Goal: Task Accomplishment & Management: Manage account settings

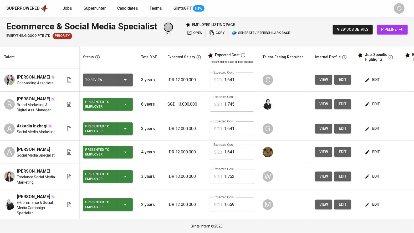
click at [372, 77] on span "edit" at bounding box center [373, 79] width 14 height 7
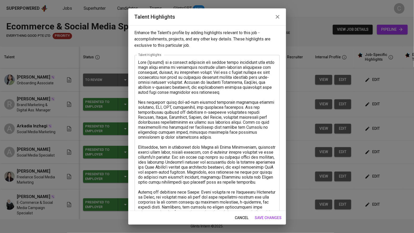
scroll to position [118, 0]
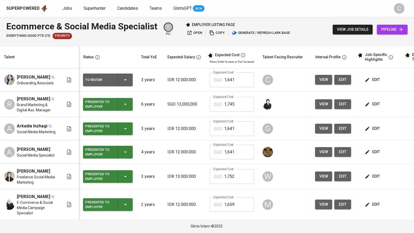
click at [87, 0] on html "Superpowered Jobs Superhunter Candidates Teams GlintsGPT NEW C Ecommerce & Soci…" at bounding box center [207, 116] width 414 height 233
click at [372, 79] on span "edit" at bounding box center [373, 79] width 14 height 7
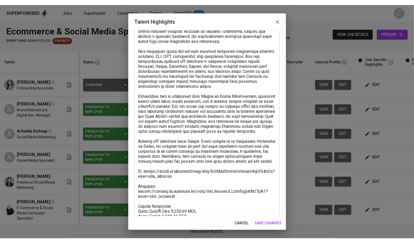
scroll to position [88, 0]
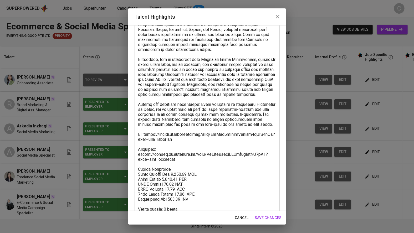
click at [182, 171] on textarea at bounding box center [207, 102] width 138 height 260
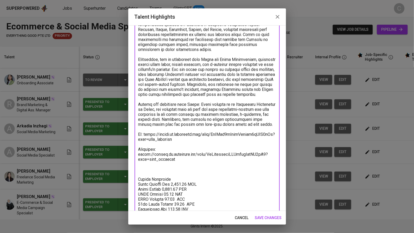
paste textarea "https://glints.sg.larksuite.com/wiki/ITBjwTK9di3Rn6kBn2ylYkeggcq?from=from_copy…"
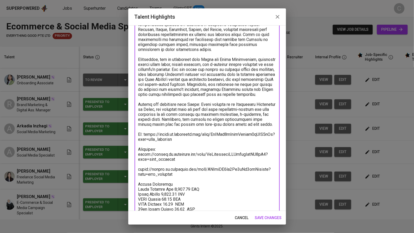
type textarea "Vivi (Mahevi) is a digital marketing and social media specialist with more than…"
click at [137, 180] on div "x Talent Highlights" at bounding box center [206, 109] width 145 height 284
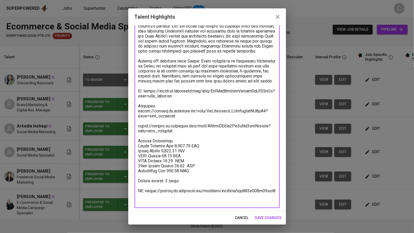
scroll to position [132, 0]
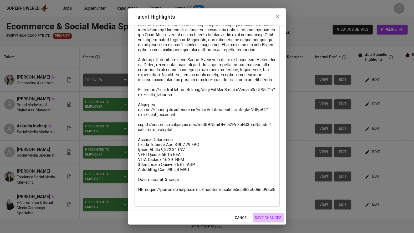
click at [268, 214] on button "save changes" at bounding box center [268, 218] width 31 height 10
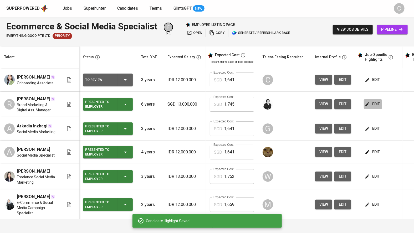
click at [377, 102] on span "edit" at bounding box center [373, 104] width 14 height 7
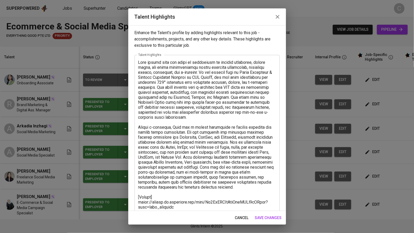
scroll to position [102, 0]
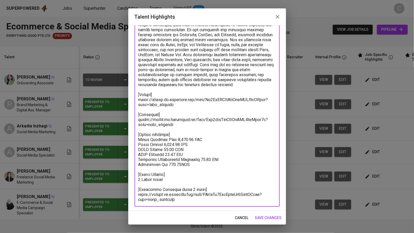
drag, startPoint x: 205, startPoint y: 188, endPoint x: 124, endPoint y: 191, distance: 80.9
click at [124, 191] on div "Talent Highlights Enhance the Talent's profile by adding highlights relevant to…" at bounding box center [207, 116] width 414 height 233
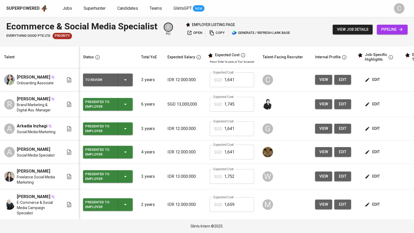
click at [349, 131] on button "edit" at bounding box center [342, 129] width 17 height 10
click at [365, 124] on button "edit" at bounding box center [373, 129] width 18 height 10
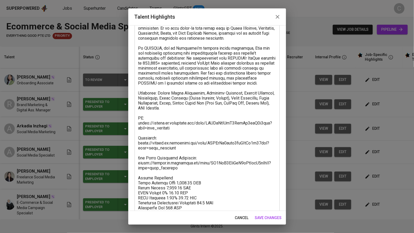
scroll to position [63, 0]
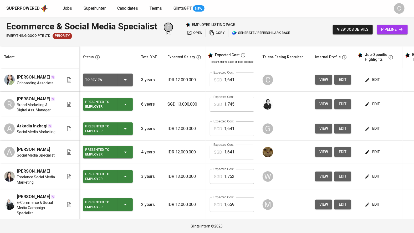
click at [377, 79] on span "edit" at bounding box center [373, 79] width 14 height 7
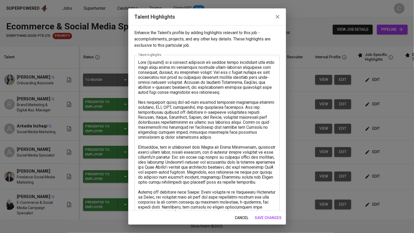
scroll to position [132, 0]
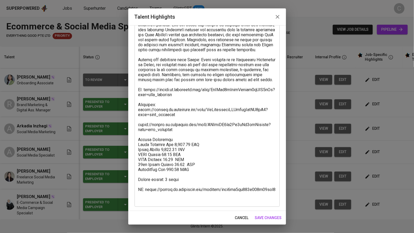
click at [140, 133] on textarea at bounding box center [207, 65] width 138 height 274
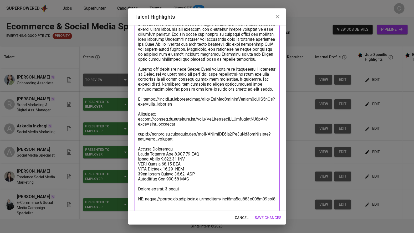
scroll to position [116, 0]
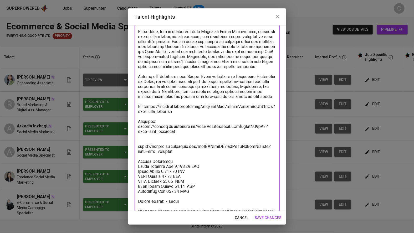
paste textarea "[Interview Question round 1 result]"
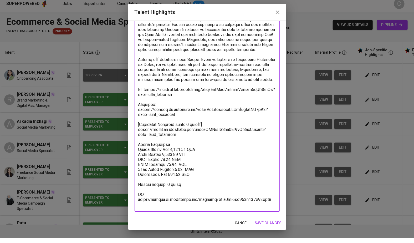
scroll to position [128, 0]
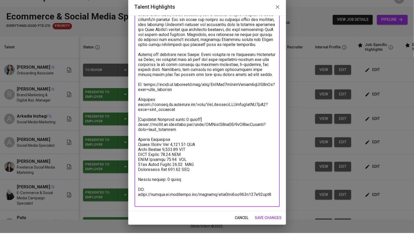
click at [263, 181] on textarea at bounding box center [207, 71] width 138 height 279
type textarea "Vivi (Mahevi) is a digital marketing and social media specialist with more than…"
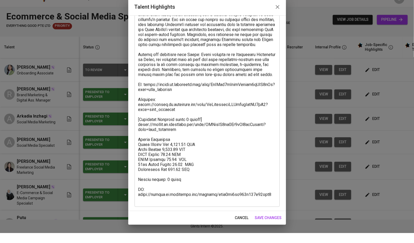
click at [284, 200] on div "Enhance the Talent's profile by adding highlights relevant to this job - accomp…" at bounding box center [207, 122] width 158 height 195
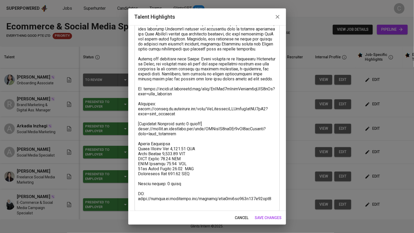
scroll to position [137, 0]
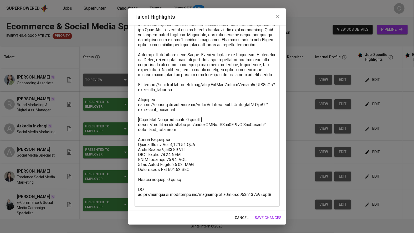
click at [268, 215] on span "save changes" at bounding box center [268, 218] width 27 height 7
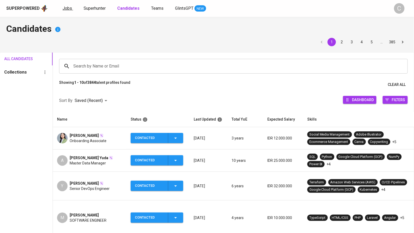
click at [65, 9] on span "Jobs" at bounding box center [67, 8] width 9 height 5
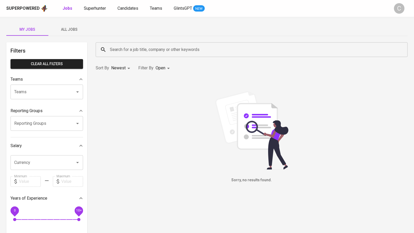
click at [69, 30] on span "All Jobs" at bounding box center [69, 29] width 36 height 7
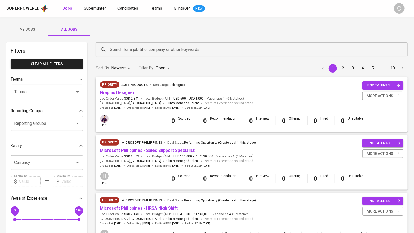
click at [126, 50] on input "Search for a job title, company or other keywords" at bounding box center [252, 50] width 289 height 10
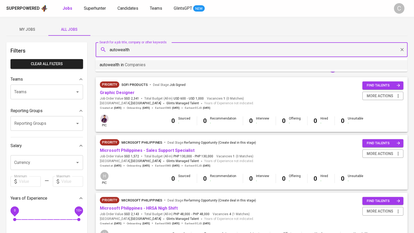
click at [127, 63] on span "Companies" at bounding box center [135, 64] width 21 height 5
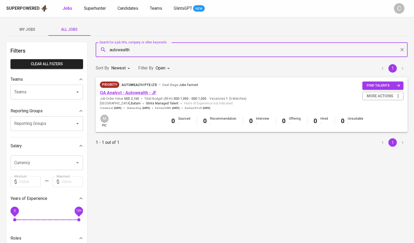
type input "autowealth"
click at [126, 92] on link "QA Analyst - Autowealth - JF" at bounding box center [128, 92] width 56 height 5
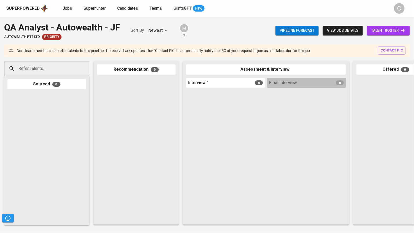
click at [385, 33] on span "talent roster" at bounding box center [388, 30] width 34 height 7
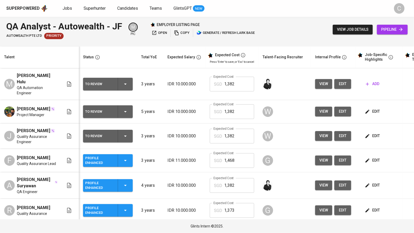
click at [325, 108] on span "view" at bounding box center [323, 111] width 9 height 7
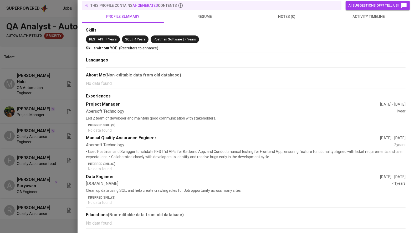
scroll to position [65, 0]
click at [208, 14] on span "resume" at bounding box center [205, 16] width 76 height 7
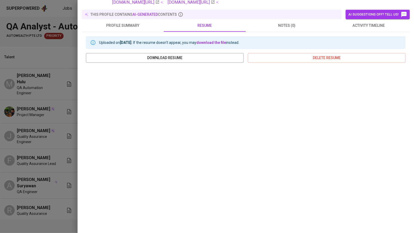
scroll to position [56, 0]
click at [48, 140] on div at bounding box center [207, 116] width 414 height 233
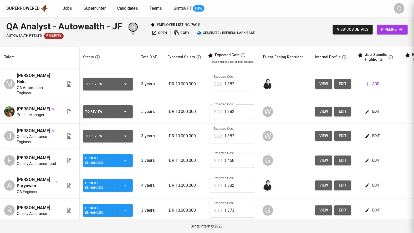
scroll to position [0, 0]
click at [323, 133] on span "view" at bounding box center [323, 136] width 9 height 7
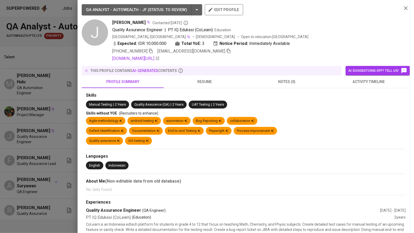
click at [203, 80] on span "resume" at bounding box center [205, 82] width 76 height 7
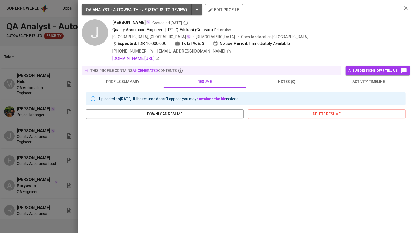
scroll to position [34, 0]
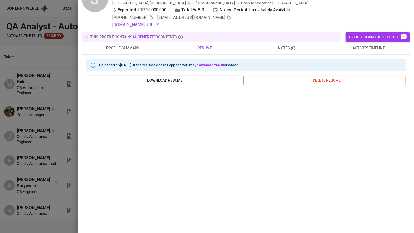
click at [56, 160] on div at bounding box center [207, 116] width 414 height 233
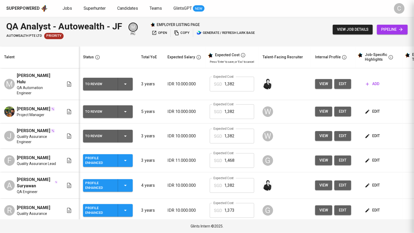
scroll to position [0, 0]
click at [321, 207] on span "view" at bounding box center [323, 210] width 9 height 7
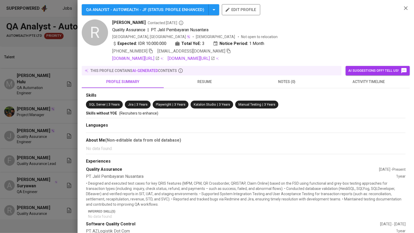
click at [201, 82] on span "resume" at bounding box center [205, 82] width 76 height 7
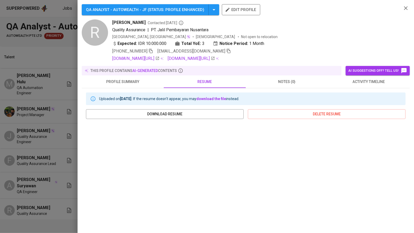
click at [39, 132] on div at bounding box center [207, 116] width 414 height 233
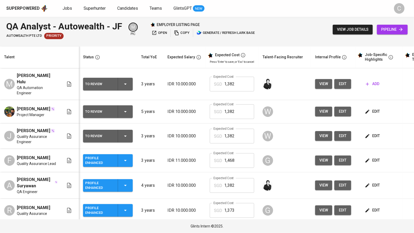
click at [317, 79] on button "view" at bounding box center [323, 84] width 17 height 10
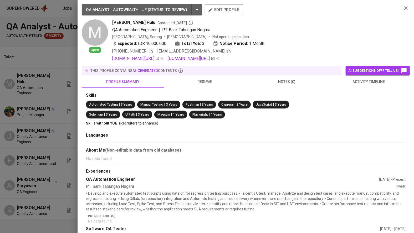
click at [207, 84] on span "resume" at bounding box center [205, 82] width 76 height 7
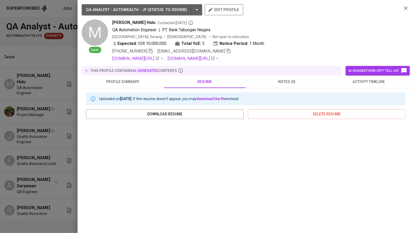
click at [22, 131] on div at bounding box center [207, 116] width 414 height 233
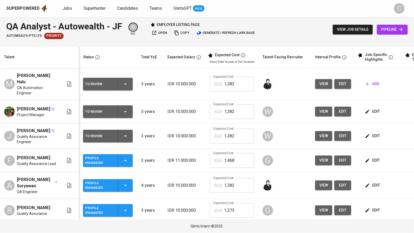
click at [320, 182] on span "view" at bounding box center [323, 185] width 9 height 7
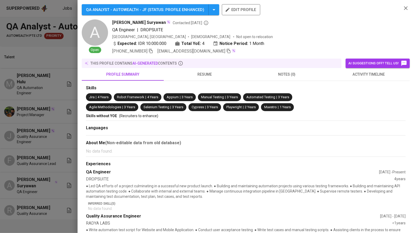
click at [211, 76] on span "resume" at bounding box center [205, 74] width 76 height 7
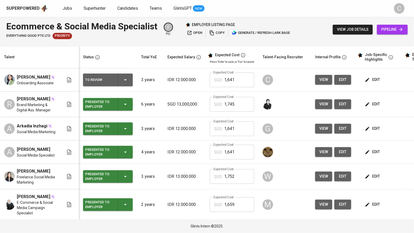
scroll to position [0, 36]
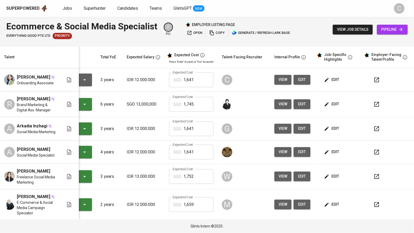
click at [375, 80] on icon "button" at bounding box center [376, 79] width 5 height 5
click at [330, 76] on button "edit" at bounding box center [332, 80] width 18 height 10
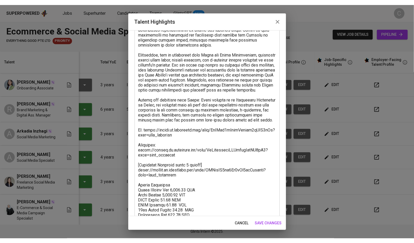
scroll to position [137, 0]
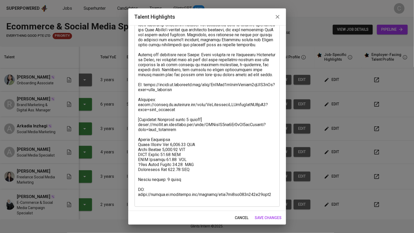
click at [185, 189] on textarea at bounding box center [207, 62] width 138 height 279
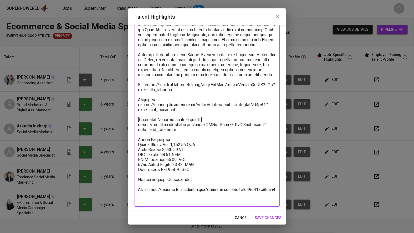
click at [250, 181] on textarea at bounding box center [207, 62] width 138 height 279
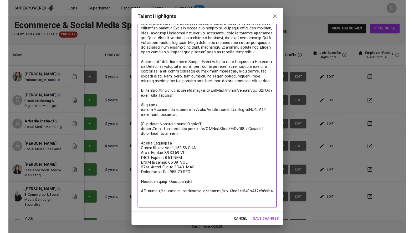
scroll to position [128, 0]
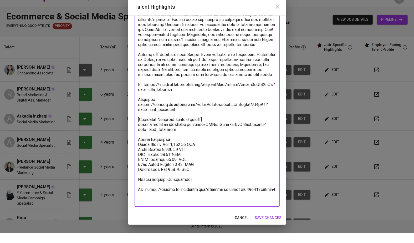
type textarea "Vivi (Mahevi) is a digital marketing and social media specialist with more than…"
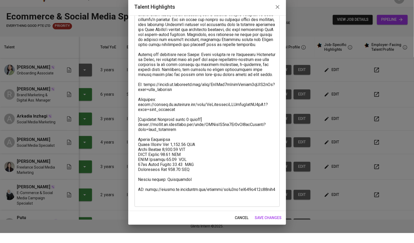
click at [278, 195] on div "x Talent Highlights" at bounding box center [206, 71] width 145 height 289
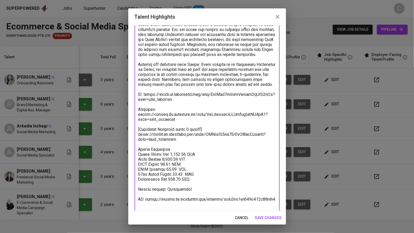
click at [284, 201] on div "Enhance the Talent's profile by adding highlights relevant to this job - accomp…" at bounding box center [207, 118] width 158 height 186
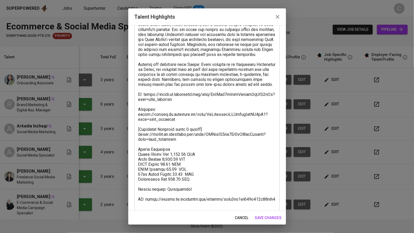
click at [274, 215] on span "save changes" at bounding box center [268, 218] width 27 height 7
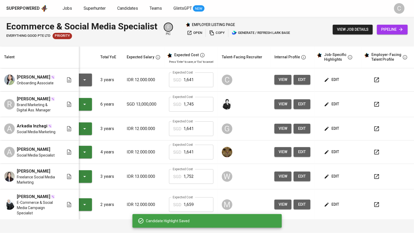
click at [375, 77] on icon "button" at bounding box center [376, 80] width 6 height 6
